Goal: Task Accomplishment & Management: Complete application form

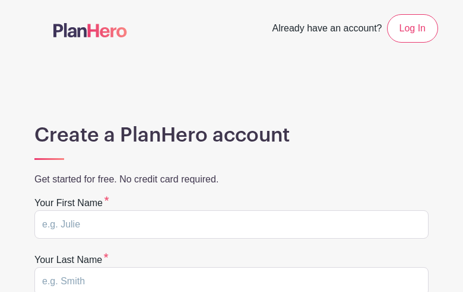
type input "JSpOzUGRVy"
type input "gGSDBSDCe"
type input "bradlangenberg@verizon.net"
